Goal: Find specific page/section: Find specific page/section

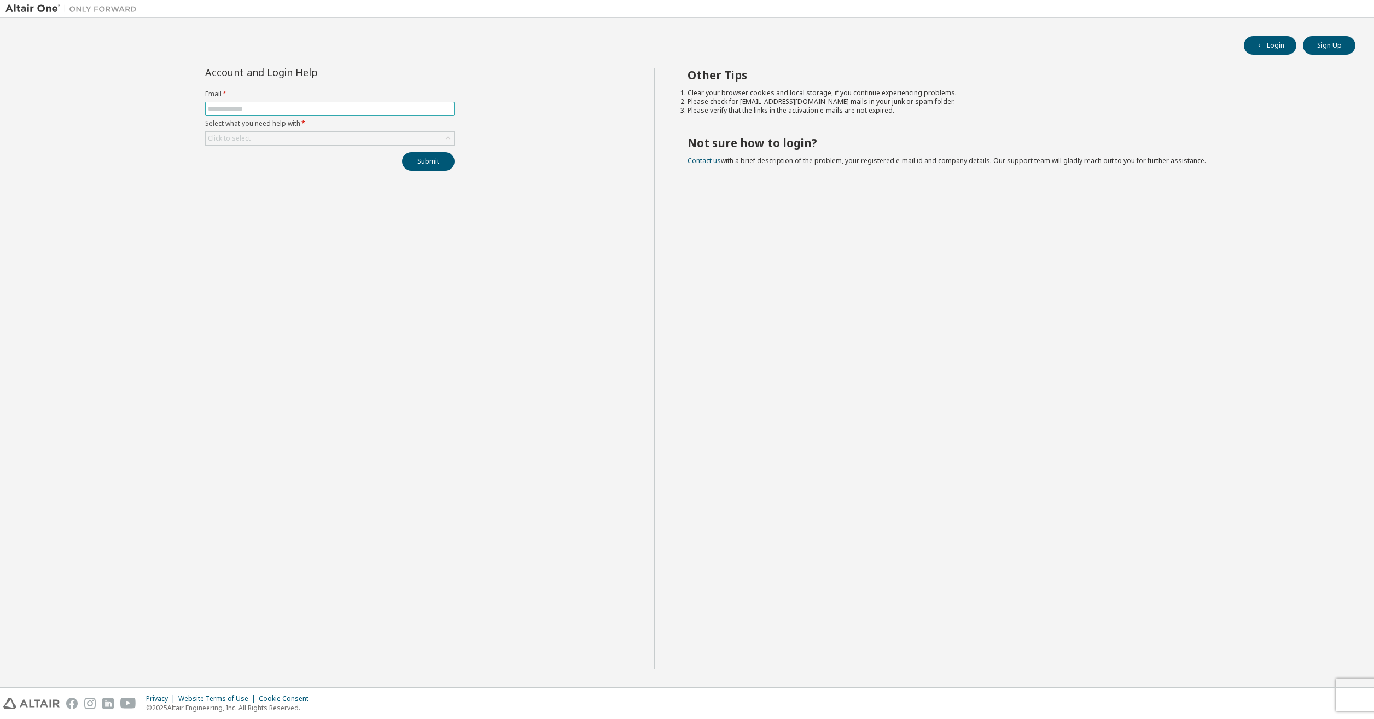
click at [232, 111] on input "text" at bounding box center [330, 108] width 244 height 9
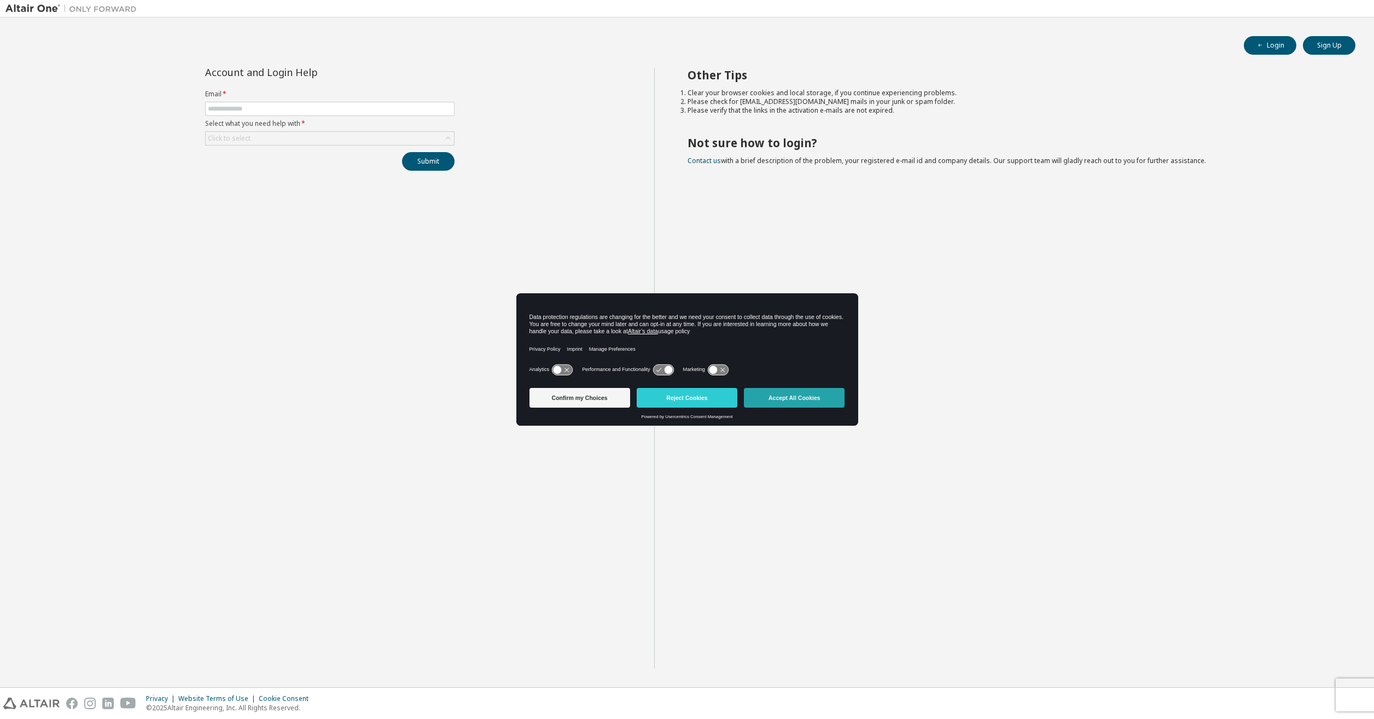
click at [777, 399] on button "Accept All Cookies" at bounding box center [794, 398] width 101 height 20
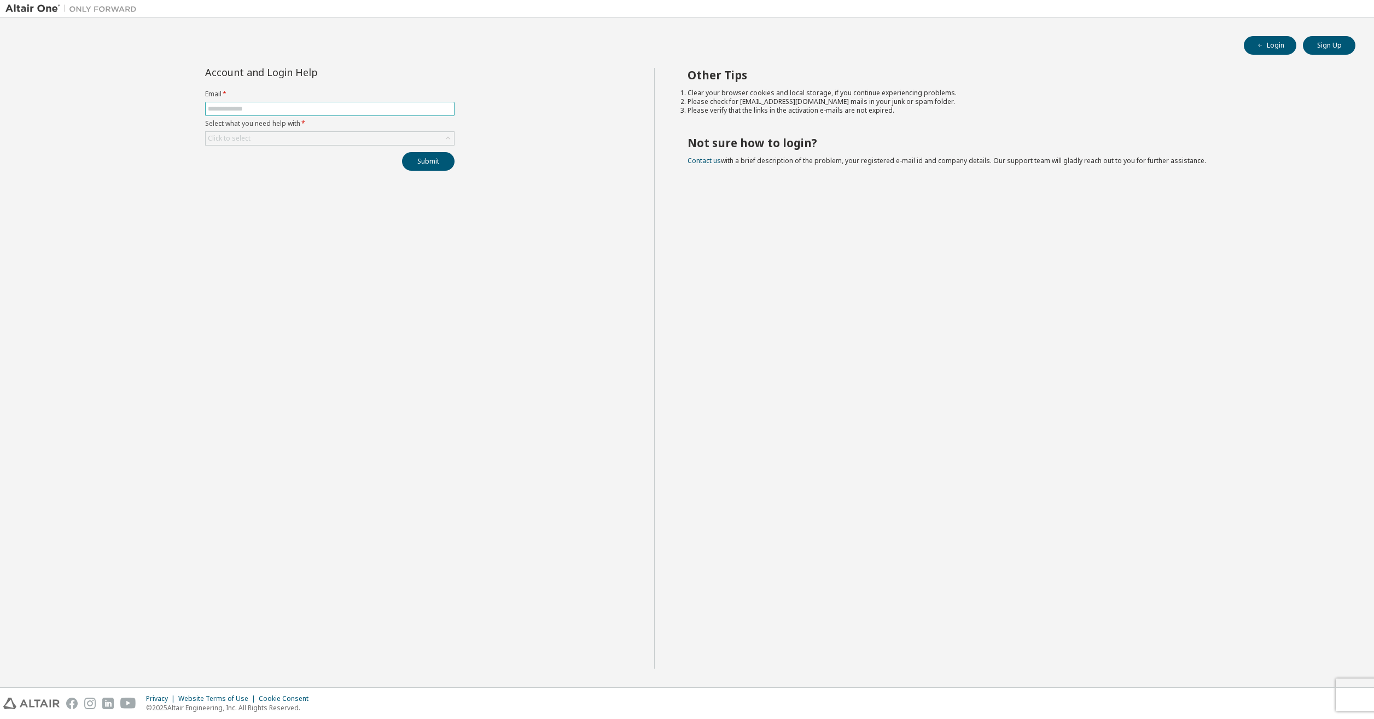
click at [273, 110] on input "text" at bounding box center [330, 108] width 244 height 9
type input "**********"
click at [277, 138] on div "Click to select" at bounding box center [330, 138] width 248 height 13
click at [227, 170] on li "I forgot my password" at bounding box center [329, 169] width 246 height 14
click at [426, 162] on button "Submit" at bounding box center [428, 161] width 53 height 19
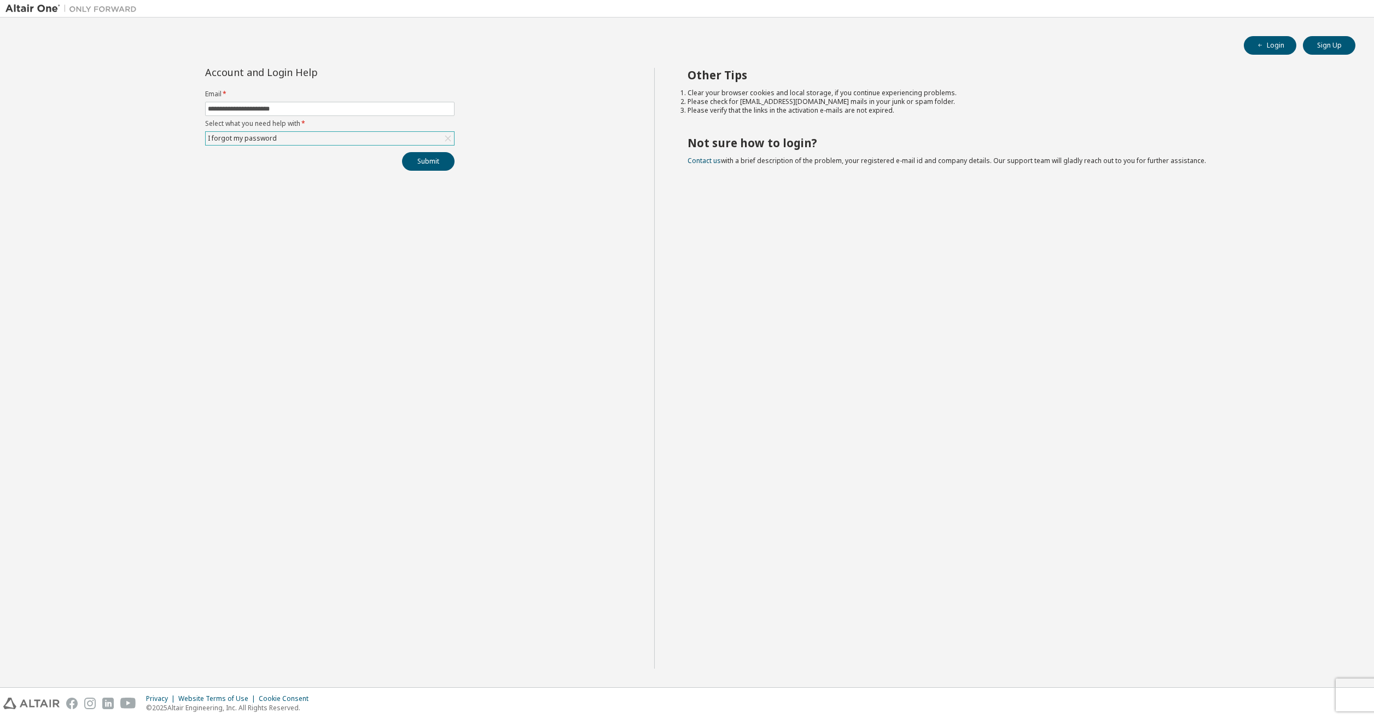
click at [23, 9] on img at bounding box center [73, 8] width 137 height 11
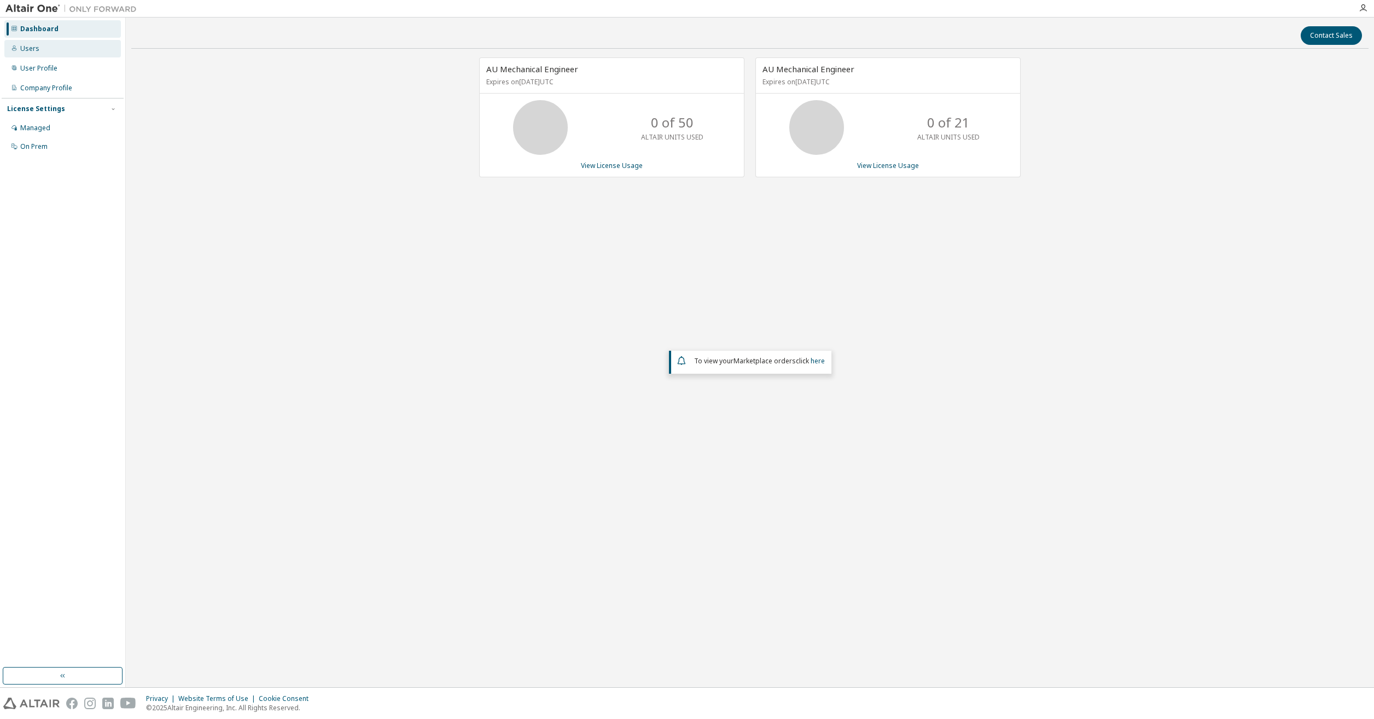
click at [26, 48] on div "Users" at bounding box center [29, 48] width 19 height 9
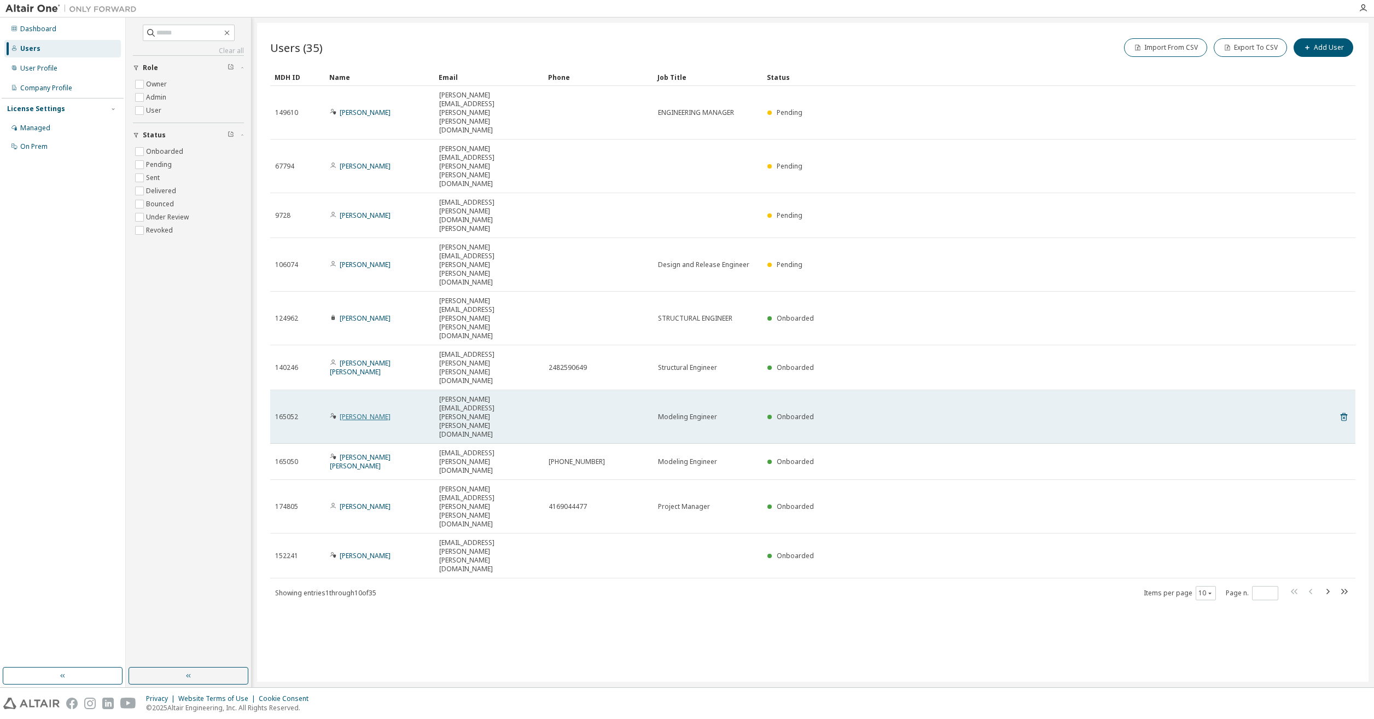
click at [359, 412] on link "Ameeta Goyal" at bounding box center [365, 416] width 51 height 9
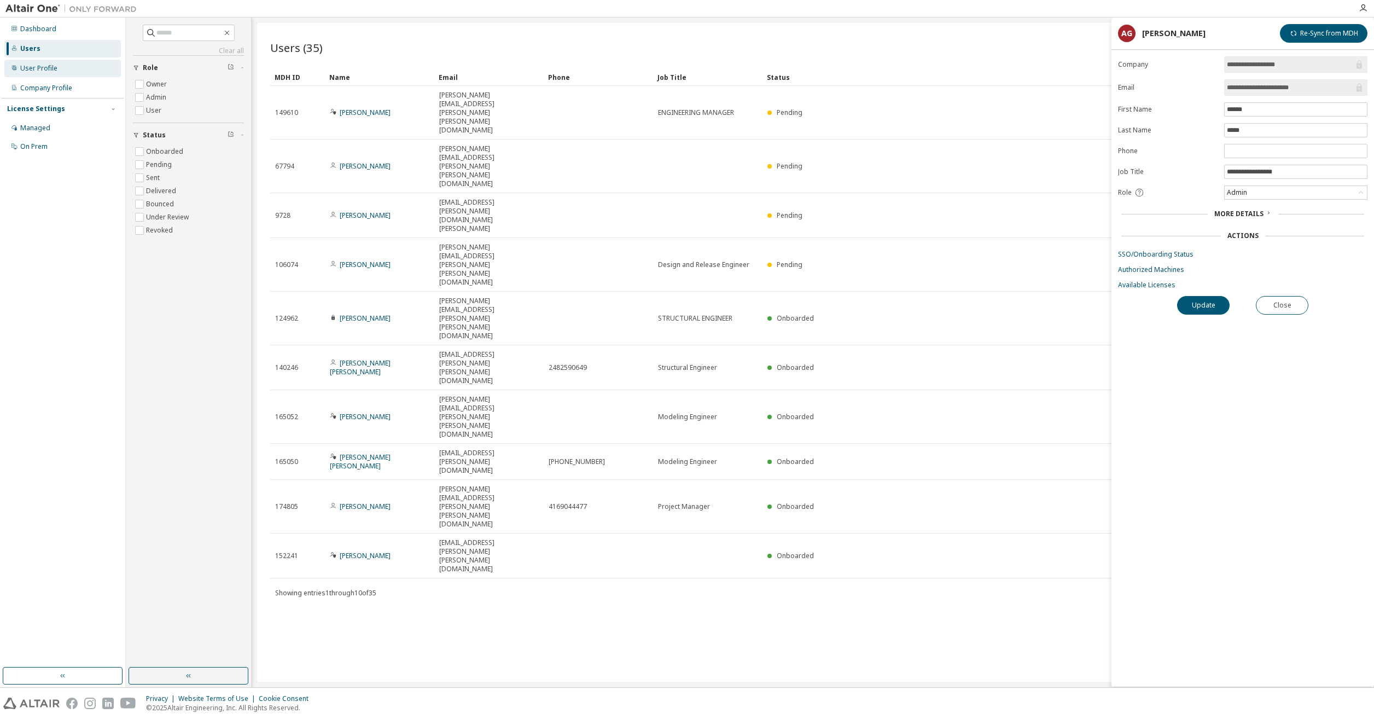
click at [15, 69] on icon at bounding box center [14, 68] width 7 height 7
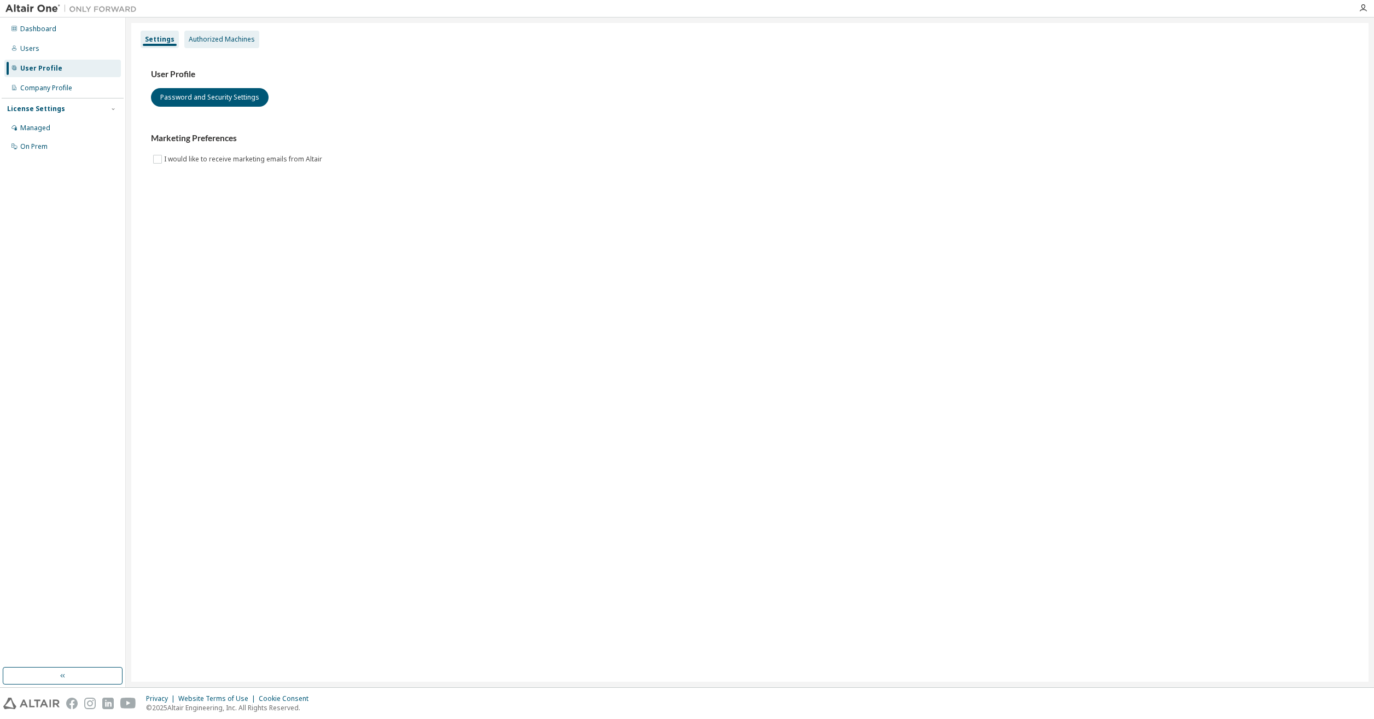
click at [223, 39] on div "Authorized Machines" at bounding box center [222, 39] width 66 height 9
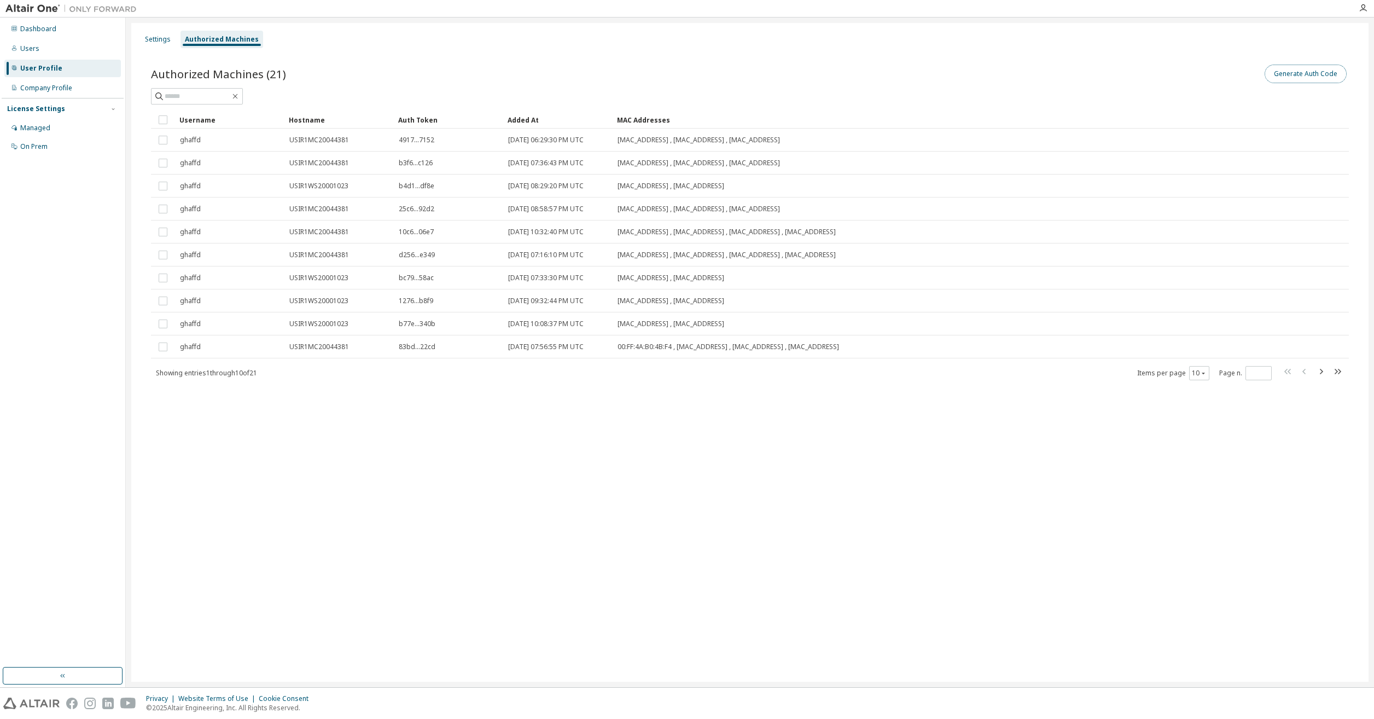
click at [1296, 71] on button "Generate Auth Code" at bounding box center [1306, 74] width 82 height 19
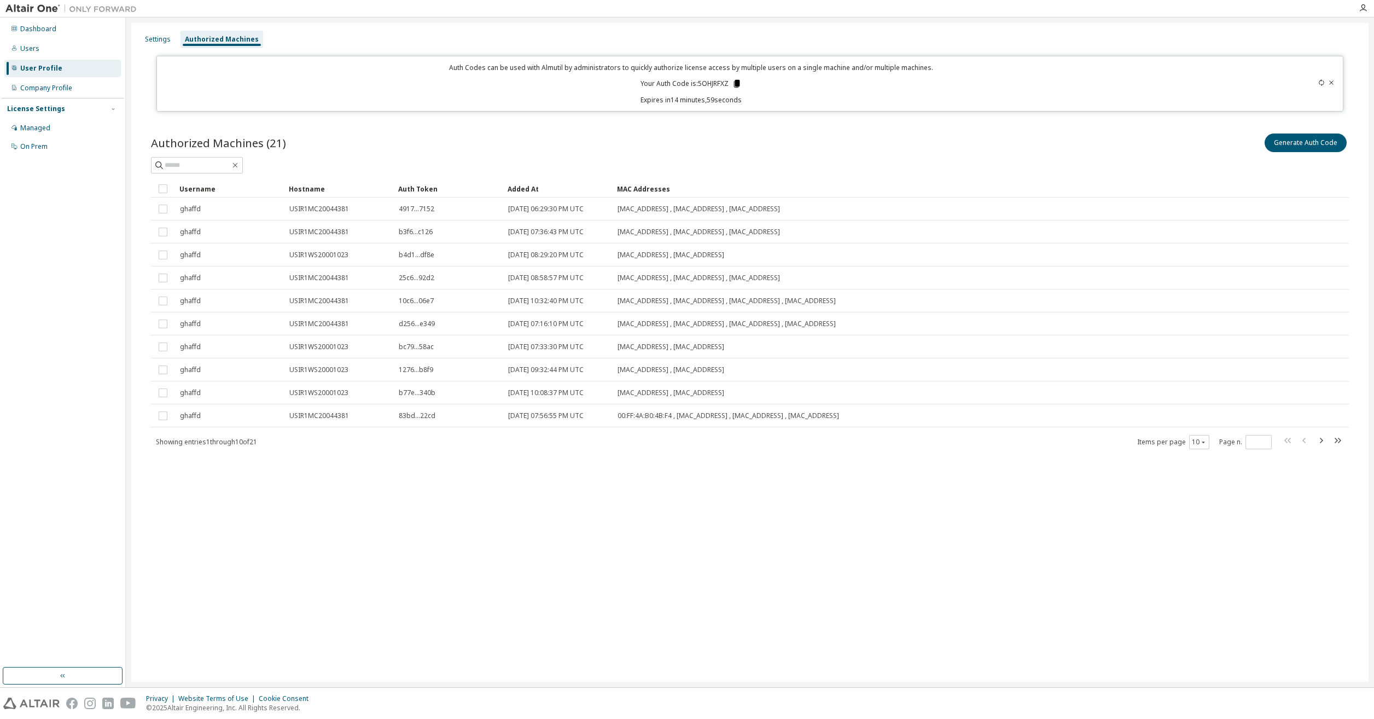
click at [737, 83] on icon at bounding box center [737, 84] width 6 height 8
